Goal: Check status: Check status

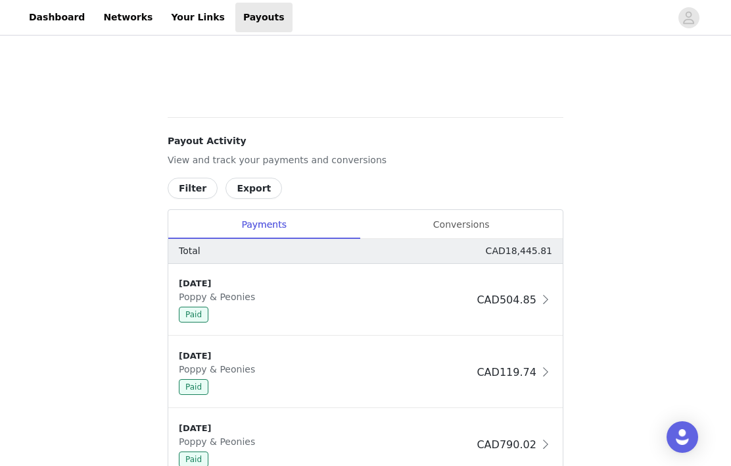
scroll to position [173, 0]
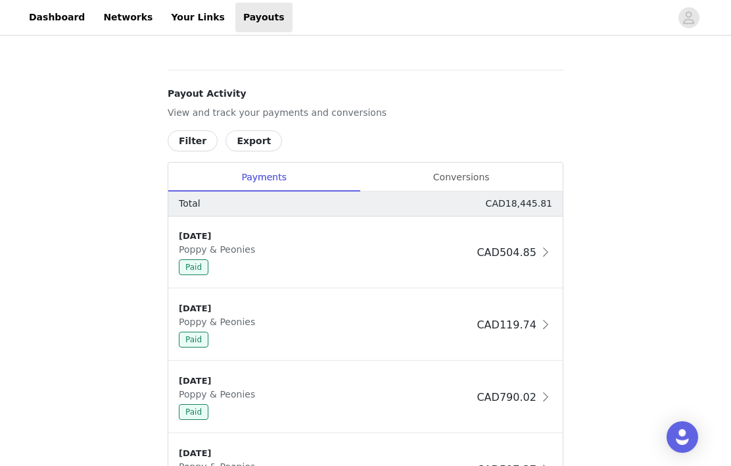
click at [457, 173] on div "Conversions" at bounding box center [461, 177] width 203 height 30
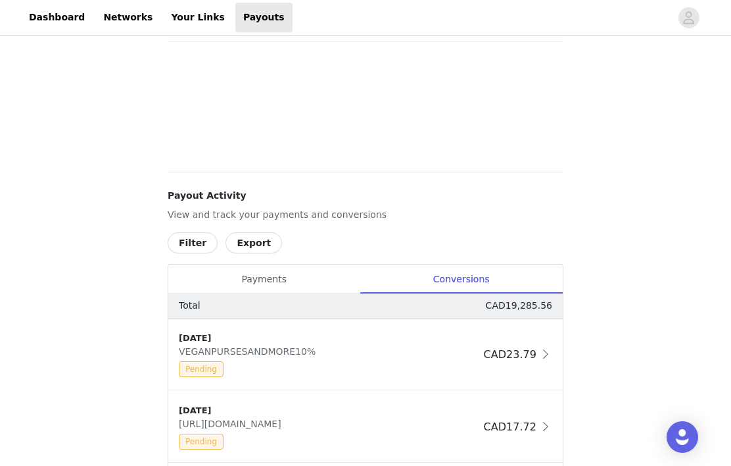
scroll to position [0, 0]
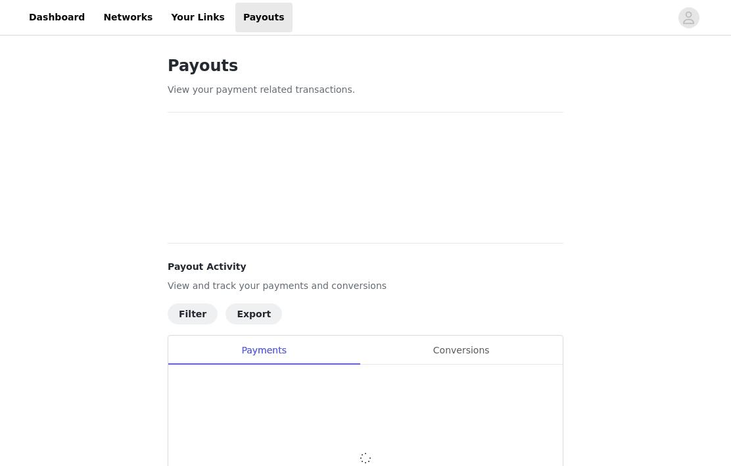
scroll to position [83, 0]
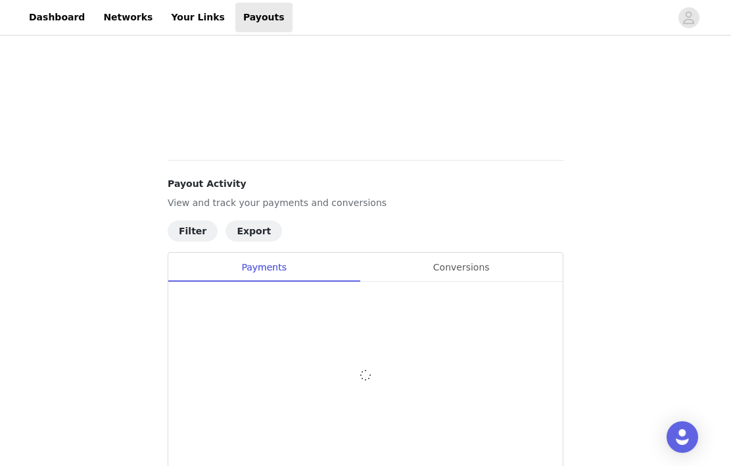
click at [466, 268] on div "Conversions" at bounding box center [461, 268] width 203 height 30
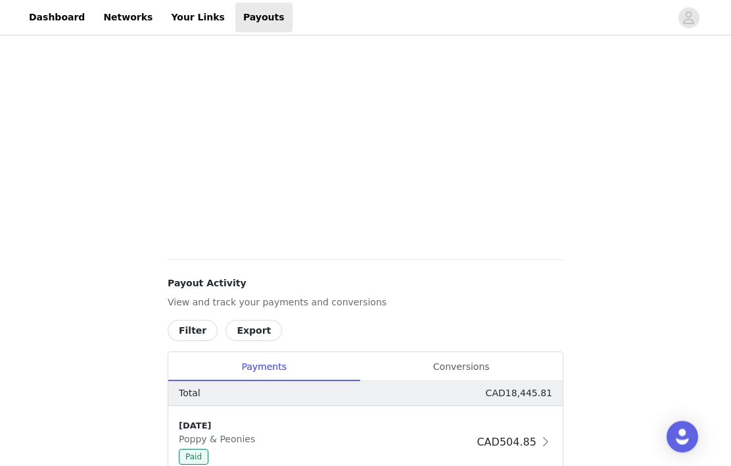
scroll to position [686, 0]
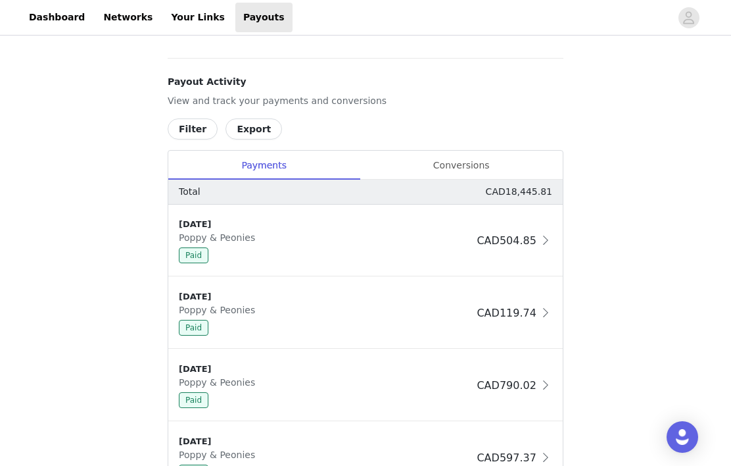
click at [466, 170] on div "Conversions" at bounding box center [461, 166] width 203 height 30
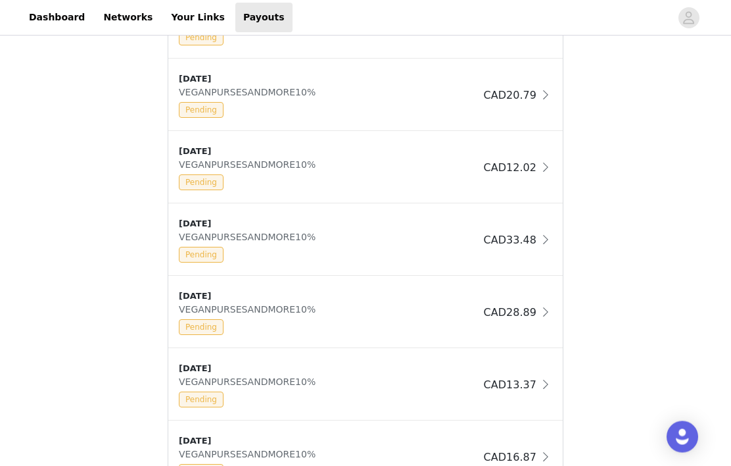
scroll to position [1179, 0]
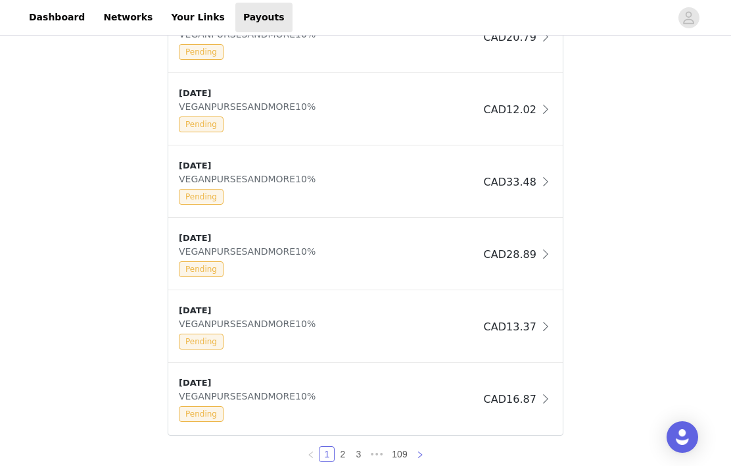
click at [426, 458] on link at bounding box center [420, 454] width 16 height 16
click at [383, 453] on span "•••" at bounding box center [376, 454] width 21 height 16
click at [395, 457] on span "•••" at bounding box center [395, 454] width 21 height 16
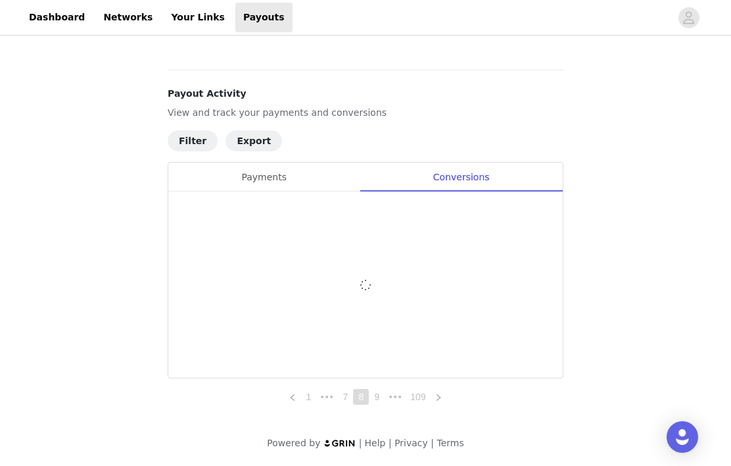
scroll to position [640, 0]
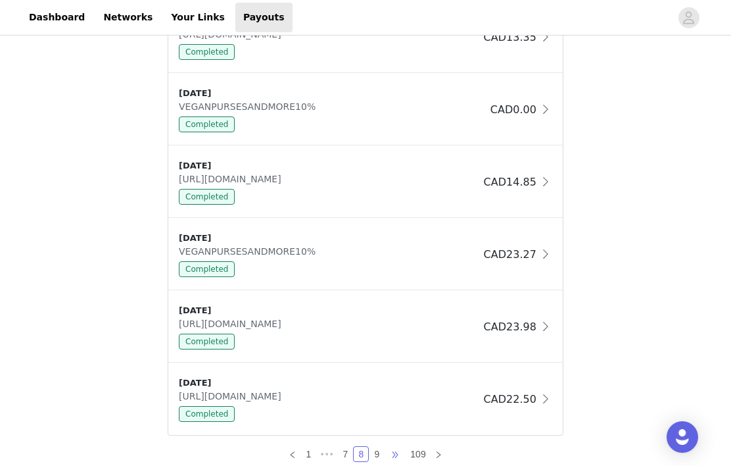
click at [399, 454] on span "•••" at bounding box center [395, 454] width 21 height 16
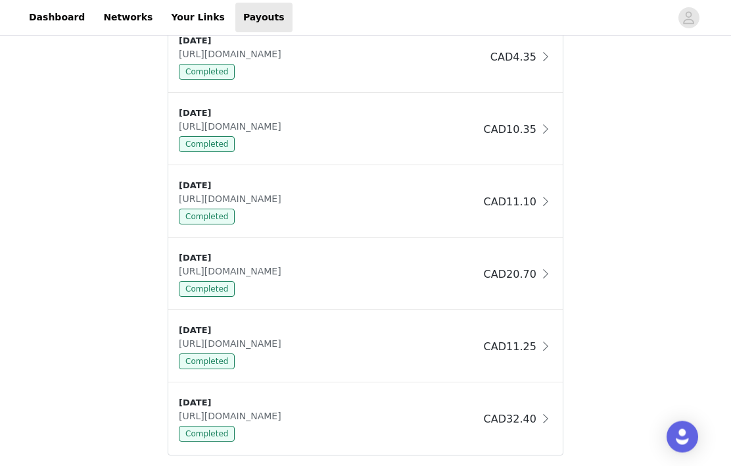
scroll to position [1179, 0]
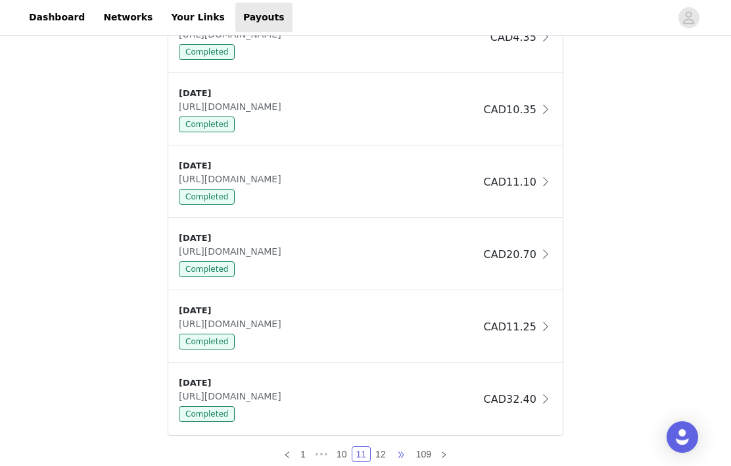
click at [402, 458] on span "•••" at bounding box center [401, 454] width 21 height 16
click at [406, 452] on span "•••" at bounding box center [401, 454] width 21 height 16
click at [399, 454] on span "•••" at bounding box center [401, 454] width 21 height 16
click at [406, 452] on span "•••" at bounding box center [401, 454] width 21 height 16
click at [402, 456] on span "•••" at bounding box center [401, 454] width 21 height 16
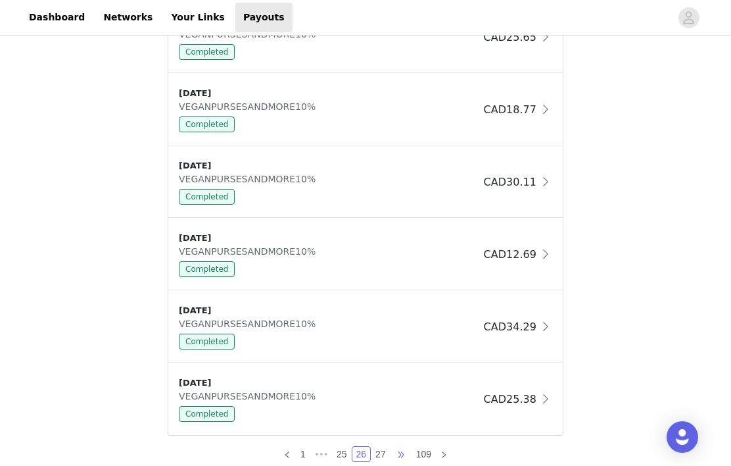
click at [401, 454] on span "•••" at bounding box center [401, 454] width 21 height 16
click at [399, 452] on span "•••" at bounding box center [401, 454] width 21 height 16
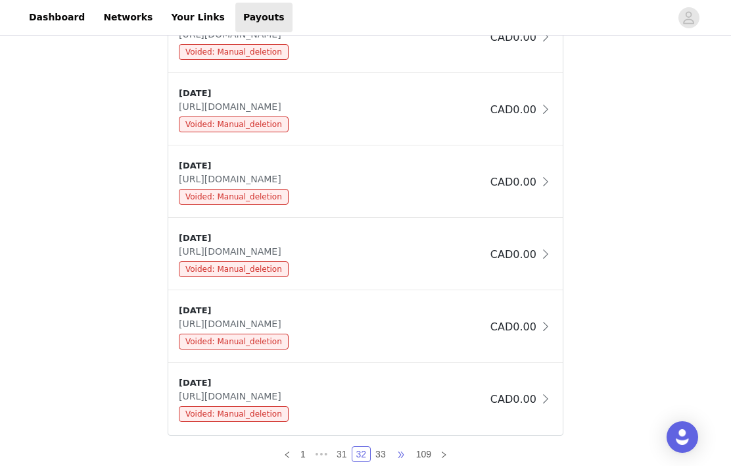
click at [403, 454] on span "•••" at bounding box center [401, 454] width 21 height 16
click at [405, 451] on span "•••" at bounding box center [401, 454] width 21 height 16
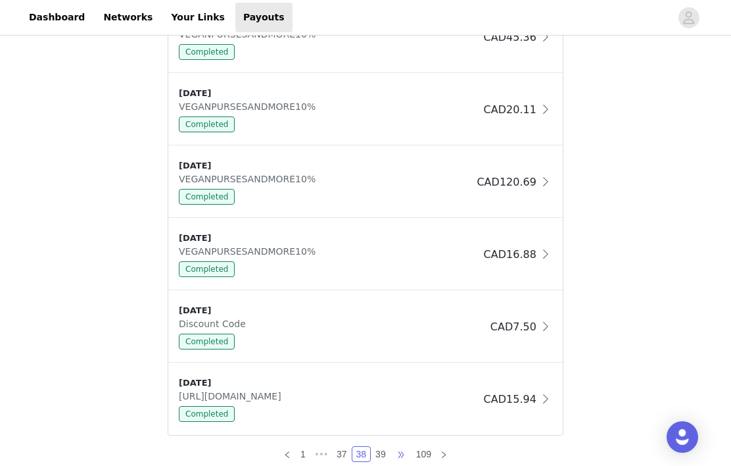
click at [402, 454] on span "•••" at bounding box center [401, 454] width 21 height 16
click at [398, 461] on span "•••" at bounding box center [401, 454] width 21 height 16
click at [403, 454] on span "•••" at bounding box center [401, 454] width 21 height 16
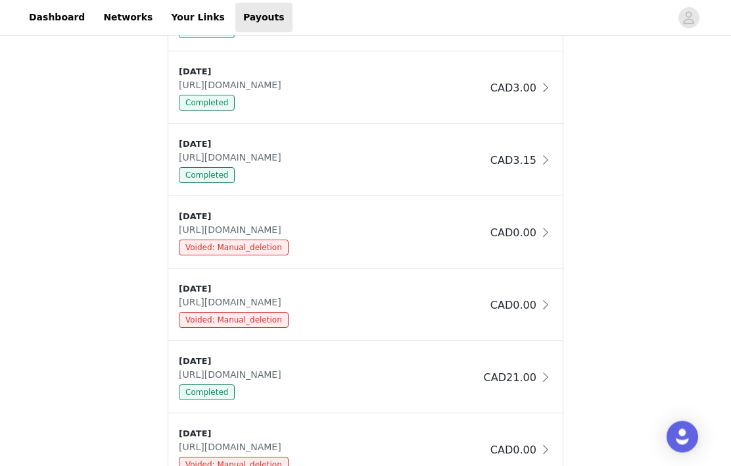
scroll to position [1167, 0]
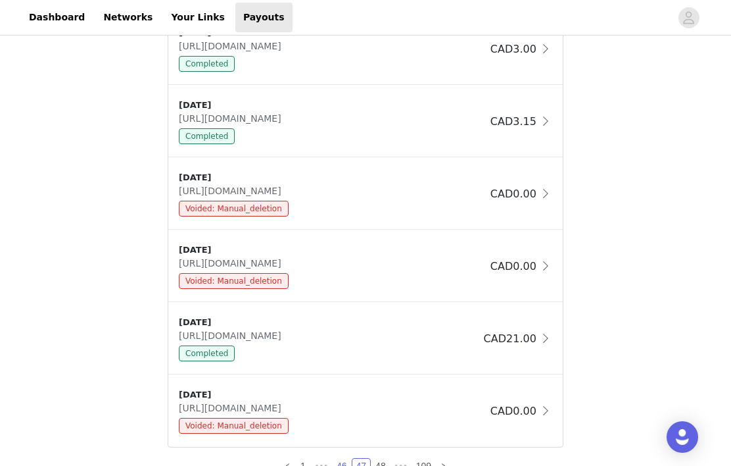
click at [344, 465] on link "46" at bounding box center [342, 465] width 18 height 14
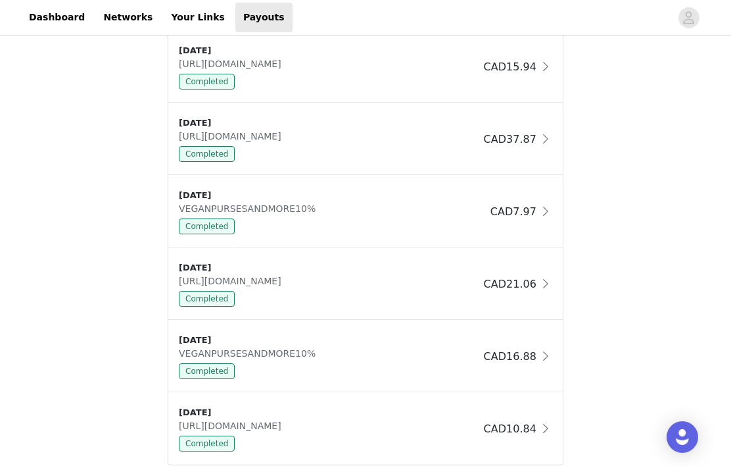
scroll to position [1179, 0]
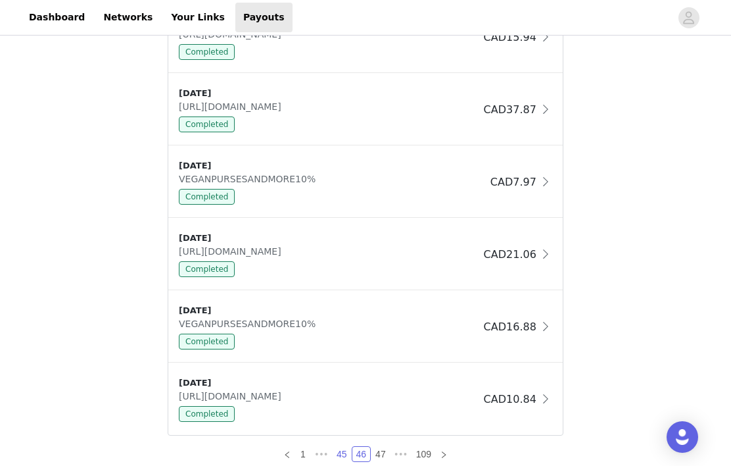
click at [343, 454] on link "45" at bounding box center [342, 454] width 18 height 14
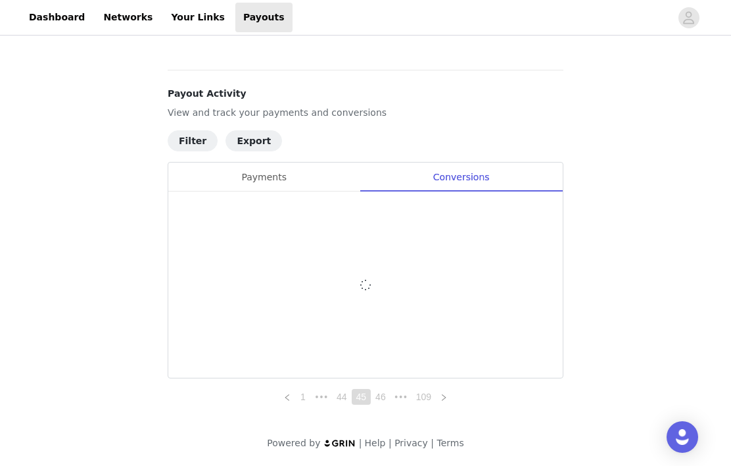
scroll to position [640, 0]
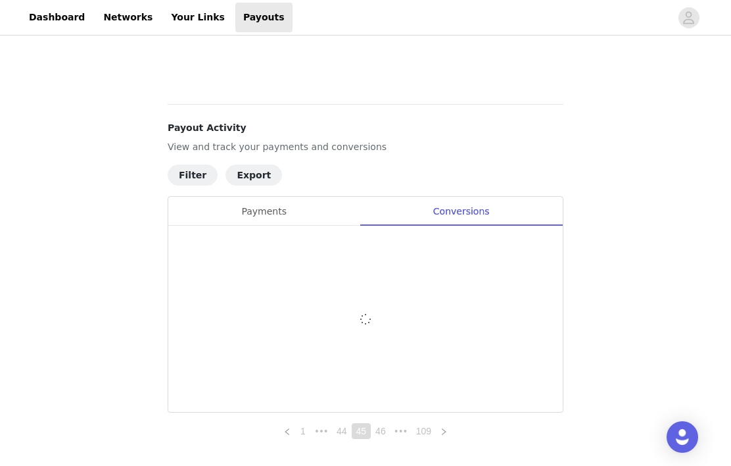
click at [341, 438] on link "44" at bounding box center [342, 431] width 18 height 14
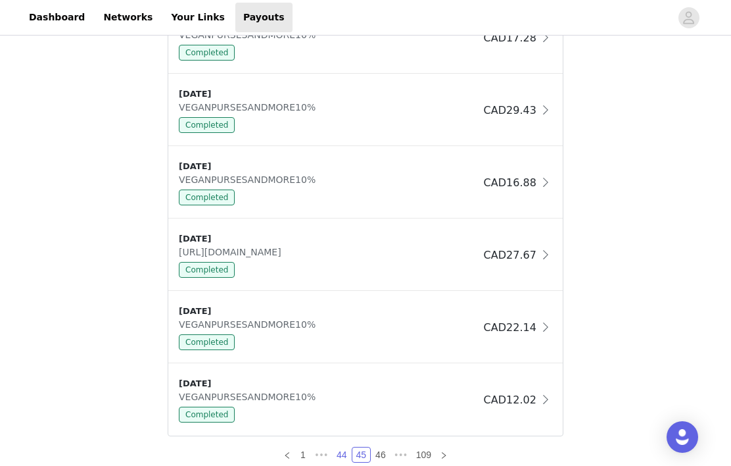
click at [344, 454] on link "44" at bounding box center [342, 454] width 18 height 14
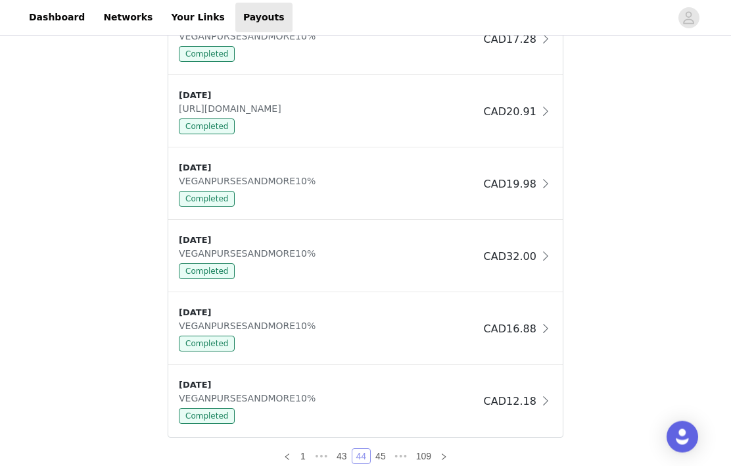
scroll to position [1179, 0]
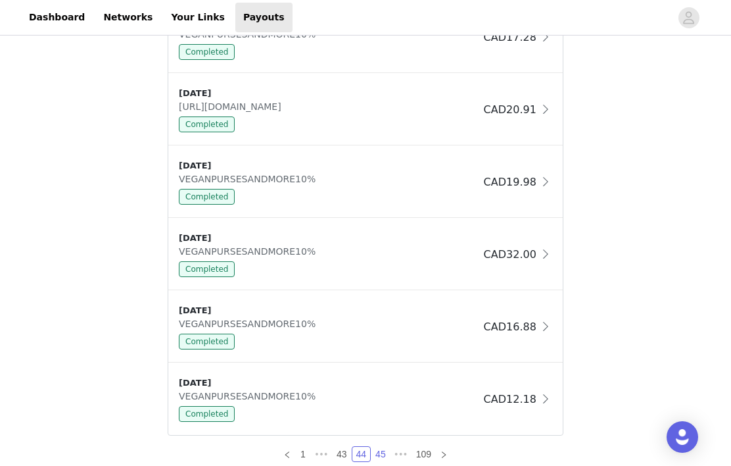
click at [382, 456] on link "45" at bounding box center [381, 454] width 18 height 14
click at [383, 453] on link "46" at bounding box center [381, 454] width 18 height 14
click at [380, 453] on link "47" at bounding box center [381, 454] width 18 height 14
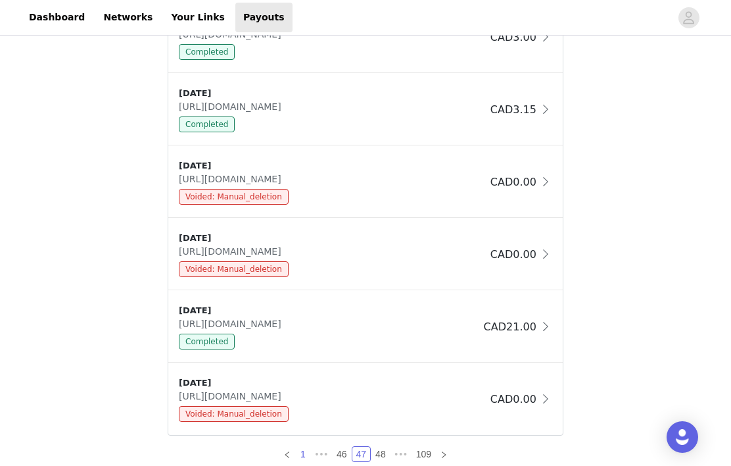
click at [305, 454] on link "1" at bounding box center [303, 454] width 14 height 14
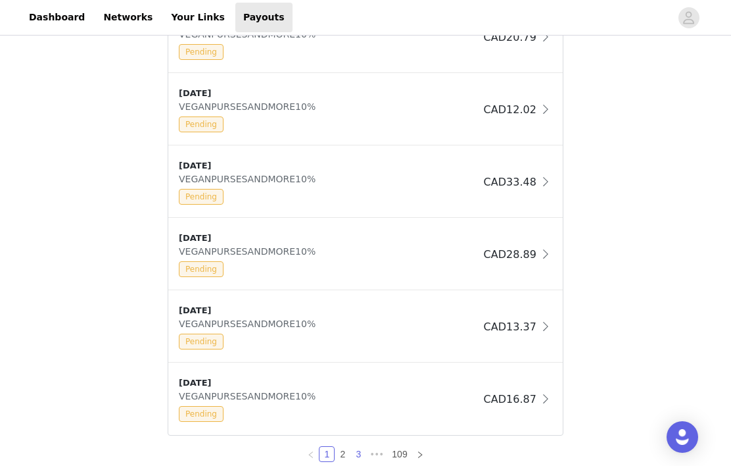
click at [359, 459] on link "3" at bounding box center [358, 454] width 14 height 14
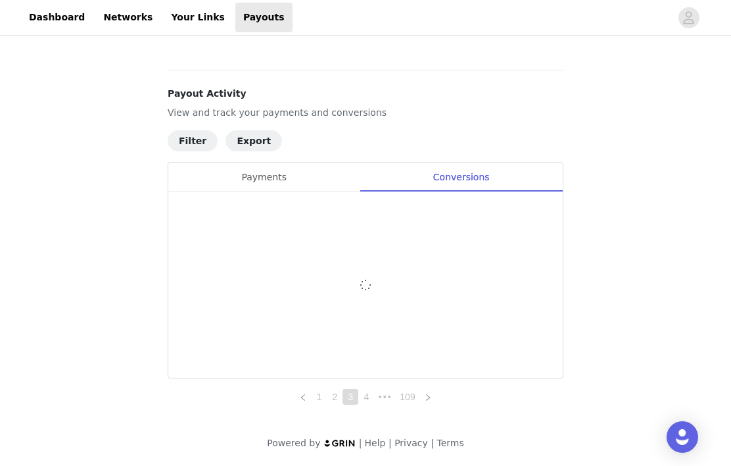
scroll to position [640, 0]
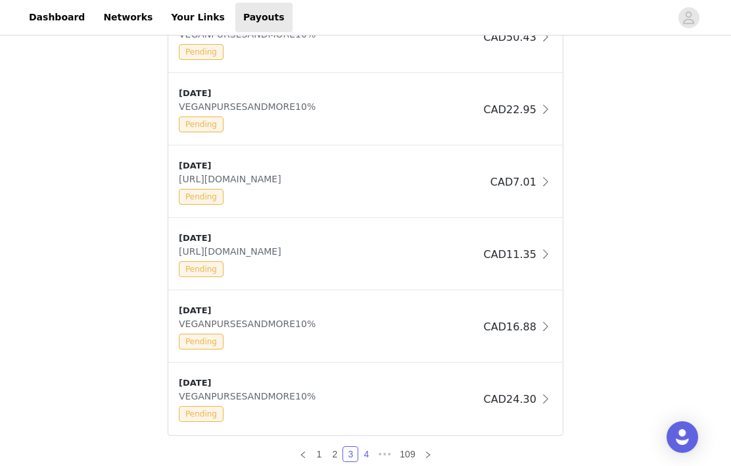
click at [366, 455] on link "4" at bounding box center [366, 454] width 14 height 14
click at [378, 453] on link "5" at bounding box center [377, 454] width 14 height 14
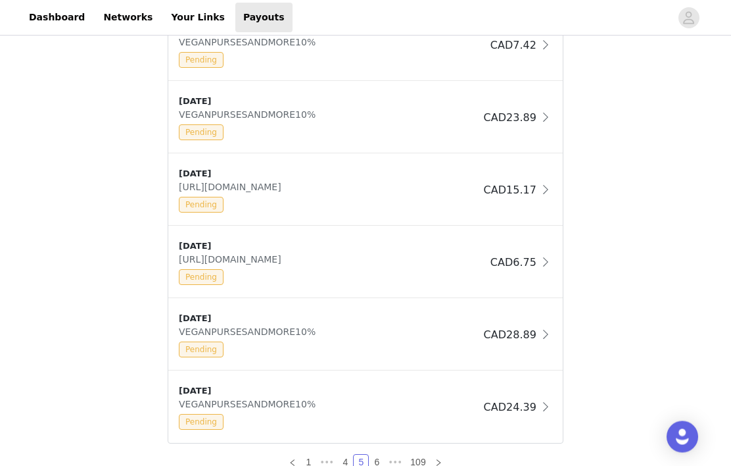
scroll to position [1179, 0]
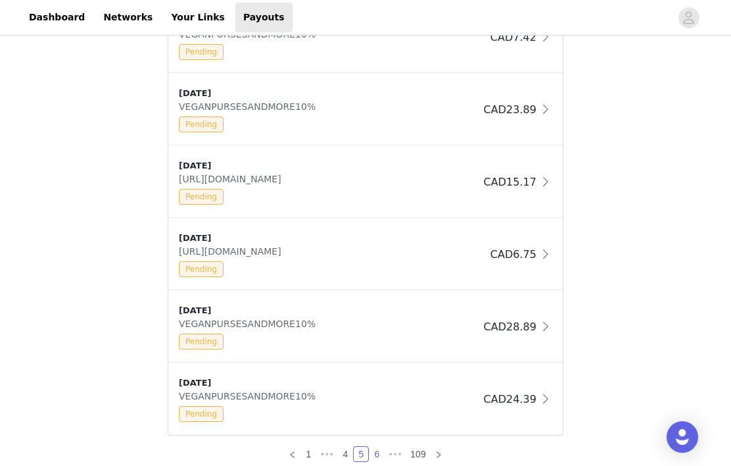
click at [382, 455] on link "6" at bounding box center [377, 454] width 14 height 14
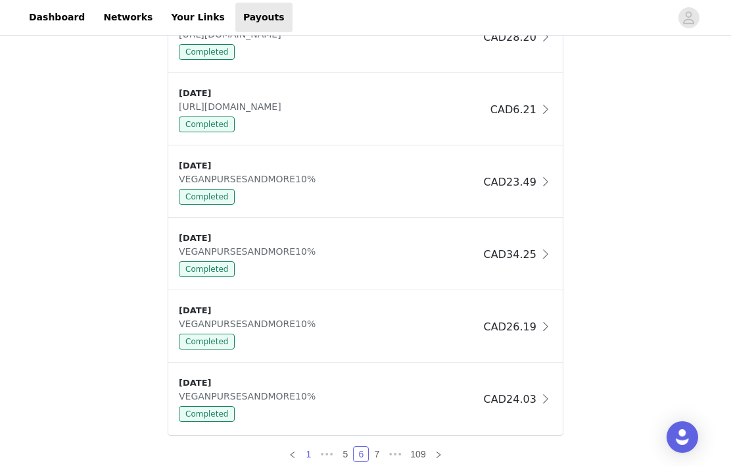
click at [312, 450] on link "1" at bounding box center [308, 454] width 14 height 14
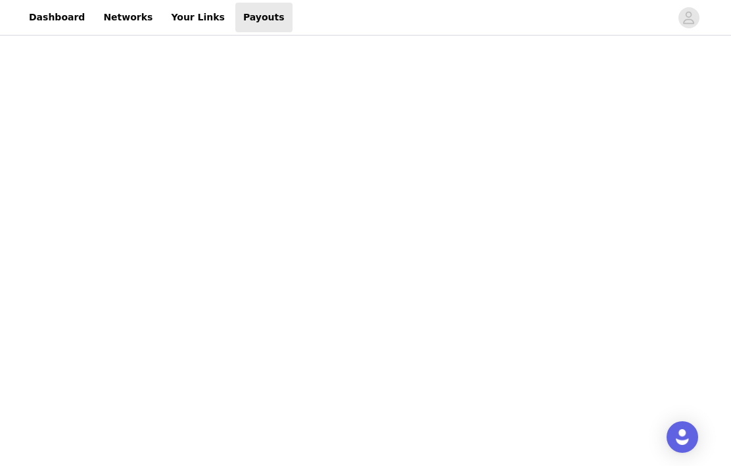
scroll to position [0, 0]
